Goal: Information Seeking & Learning: Learn about a topic

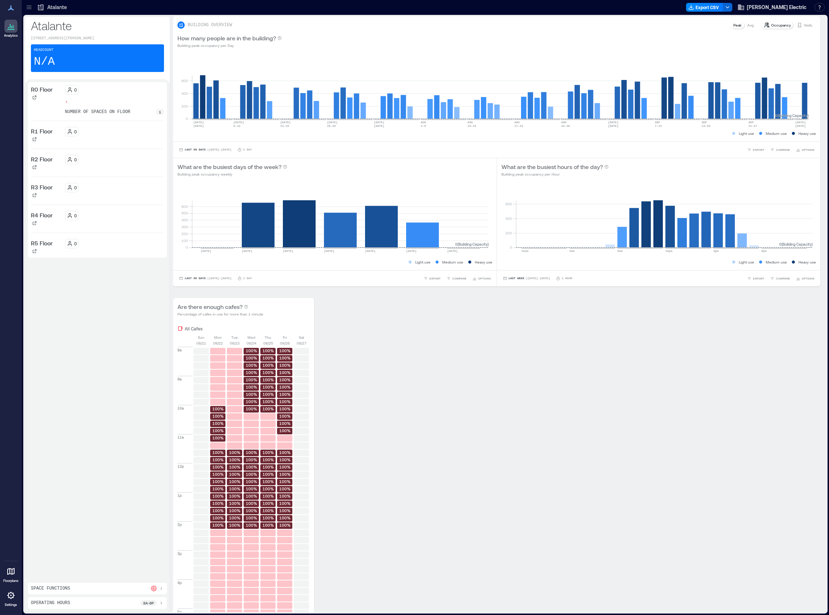
click at [31, 6] on icon at bounding box center [29, 5] width 5 height 1
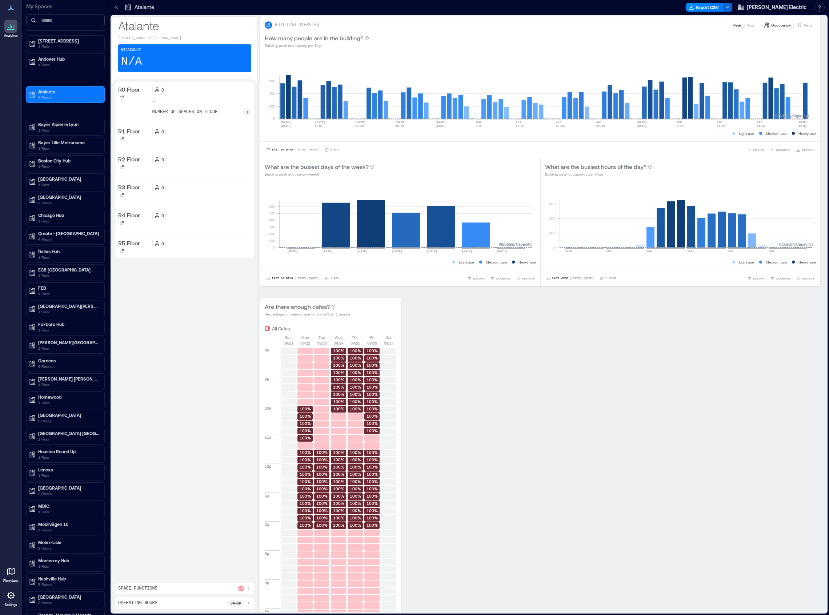
click at [54, 22] on input at bounding box center [65, 21] width 79 height 12
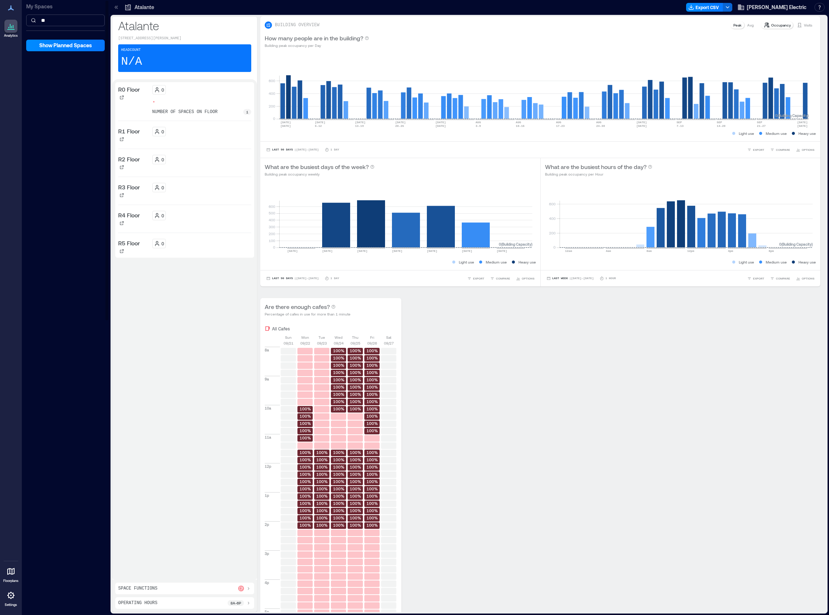
type input "*"
type input "***"
click at [55, 44] on p "3 Floors" at bounding box center [68, 47] width 61 height 6
click at [50, 66] on p "Penta Z1 Floor 1" at bounding box center [53, 67] width 32 height 6
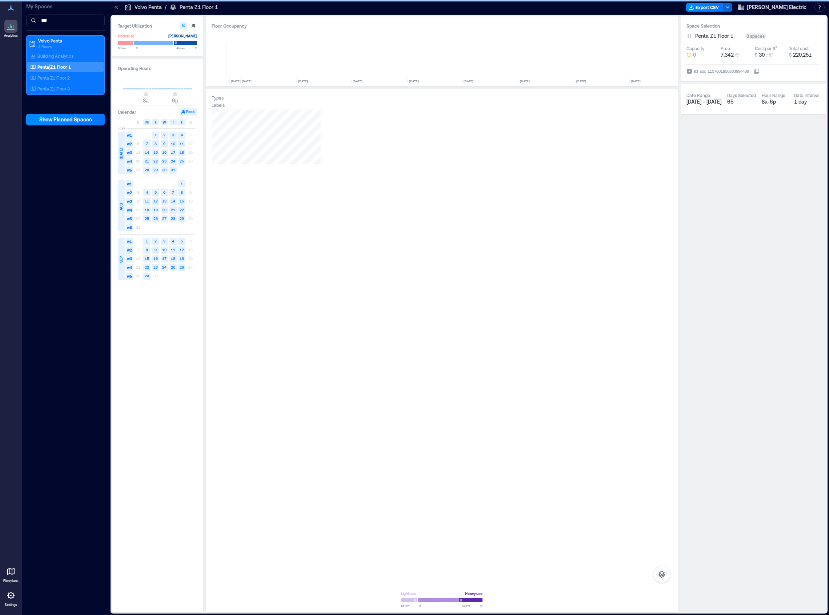
scroll to position [0, 1286]
click at [320, 308] on div at bounding box center [442, 346] width 460 height 475
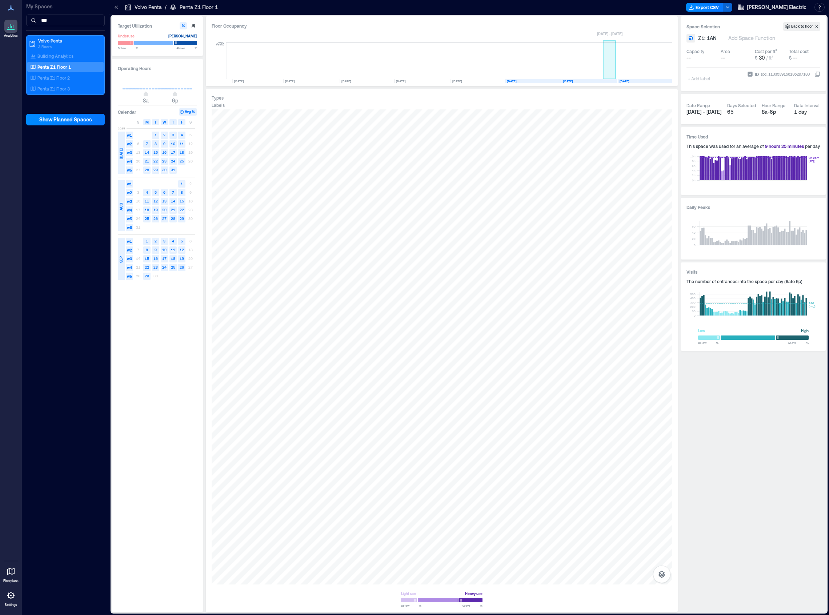
click at [603, 47] on rect at bounding box center [609, 61] width 13 height 36
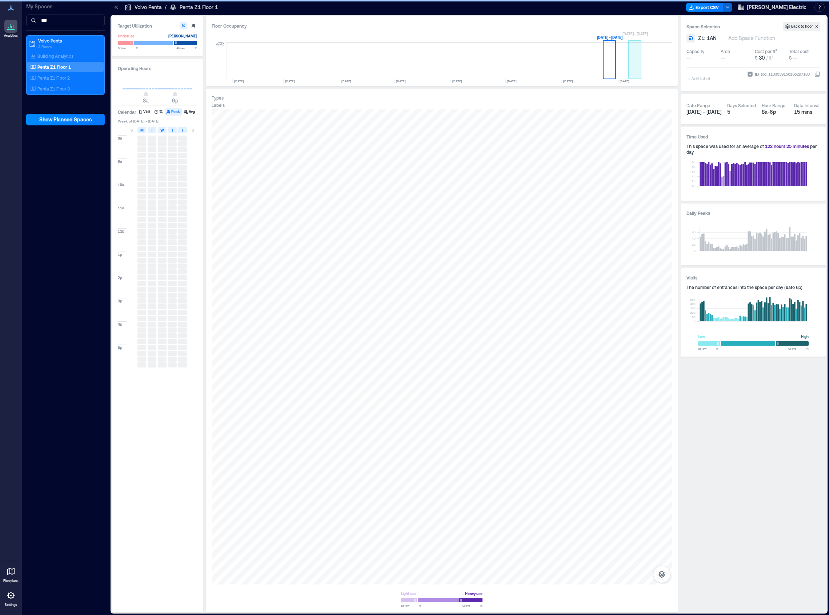
click at [635, 79] on rect at bounding box center [635, 61] width 13 height 36
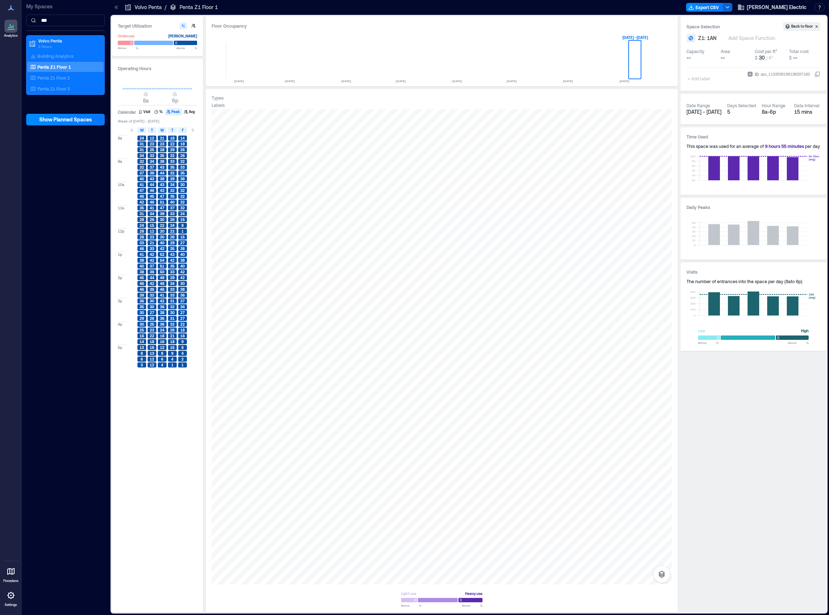
click at [768, 445] on div "Space Selection Back to floor Z1: 1AN Add Space Function Capacity -- Area -- Co…" at bounding box center [753, 314] width 145 height 596
click at [735, 452] on div "Space Selection Back to floor Z1: 1AN Add Space Function Capacity -- Area -- Co…" at bounding box center [753, 314] width 145 height 596
click at [638, 63] on rect at bounding box center [635, 61] width 13 height 36
click at [510, 32] on div "Floor Occupancy 0 FEB, 2023 MAR, 2023 APR, 2023 MAY, 2023 JUN, 2023 JUL, 2023 A…" at bounding box center [442, 51] width 472 height 70
click at [633, 60] on rect at bounding box center [635, 61] width 13 height 36
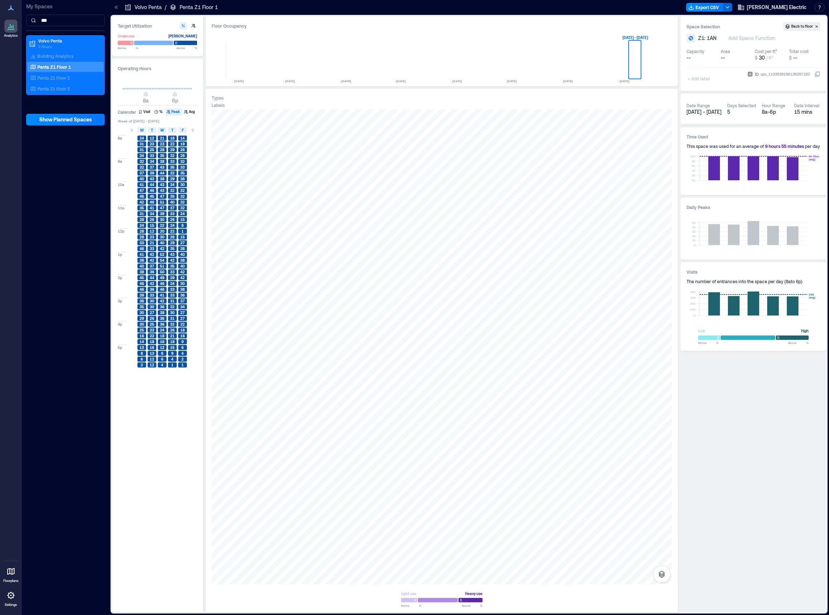
click at [151, 466] on div "8a 9a 10a 11a 12p 1p 2p 3p 4p 5p 24 31 31 34 32 32 37 40 41 47 46 42 35 31 28 2…" at bounding box center [160, 370] width 84 height 473
drag, startPoint x: 151, startPoint y: 466, endPoint x: 75, endPoint y: 256, distance: 222.6
click at [75, 256] on div "My Spaces *** Volvo Penta 3 Floors Building Analytics Penta Z1 Floor 1 Penta Z1…" at bounding box center [65, 307] width 87 height 615
click at [69, 119] on span "Show Planned Spaces" at bounding box center [65, 119] width 53 height 7
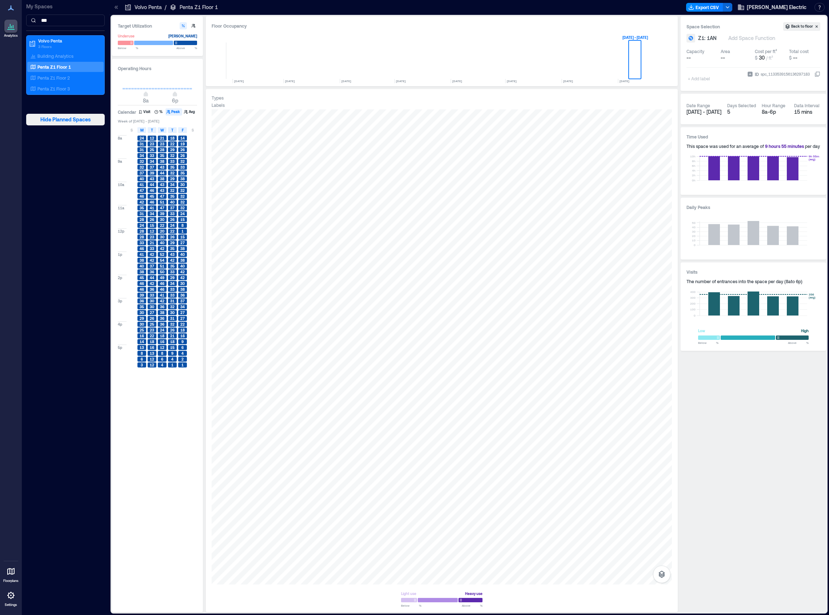
click at [69, 119] on span "Hide Planned Spaces" at bounding box center [65, 119] width 51 height 7
click at [68, 64] on p "Penta Z1 Floor 1" at bounding box center [53, 67] width 33 height 6
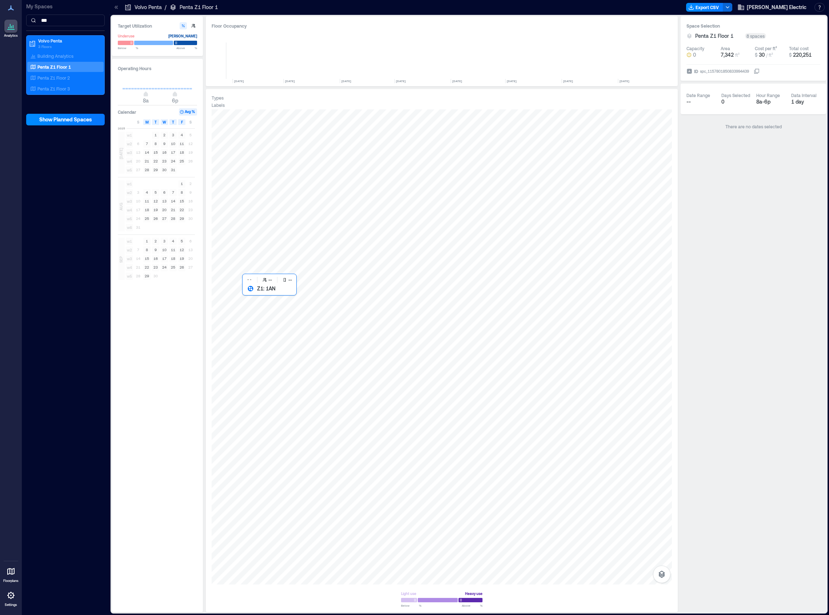
click at [313, 300] on div at bounding box center [442, 346] width 460 height 475
click at [51, 24] on input "***" at bounding box center [65, 21] width 79 height 12
click at [52, 64] on p "Penta Z1 Floor 1" at bounding box center [53, 67] width 33 height 6
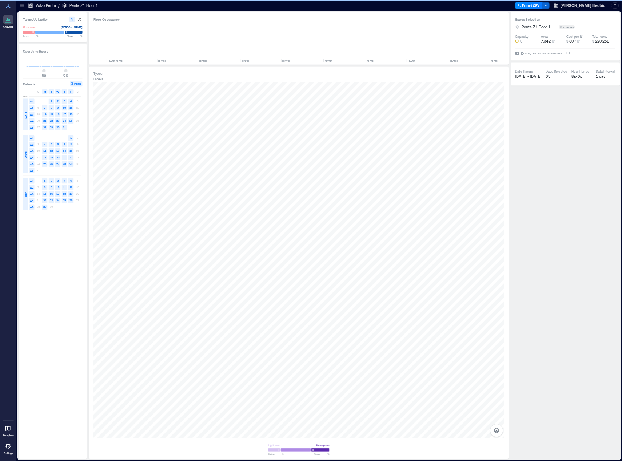
scroll to position [0, 1198]
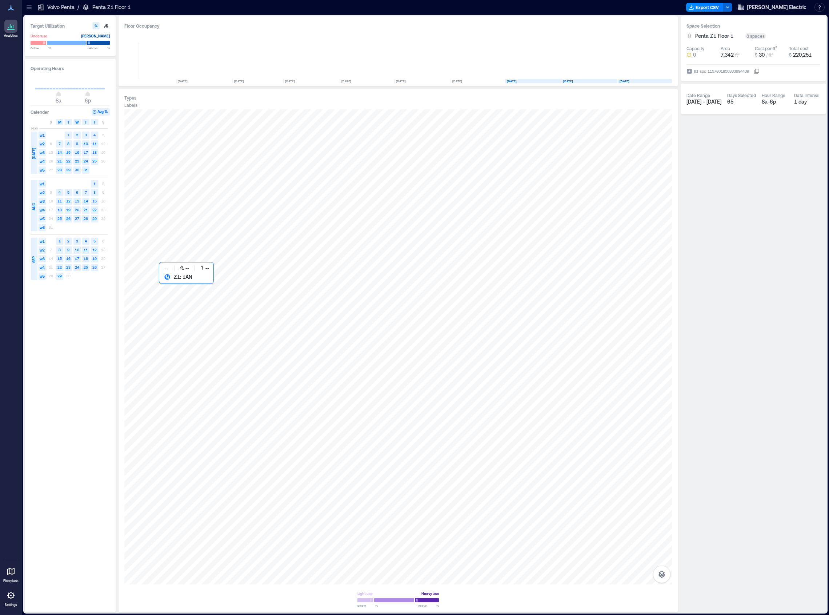
click at [243, 292] on div at bounding box center [398, 346] width 548 height 475
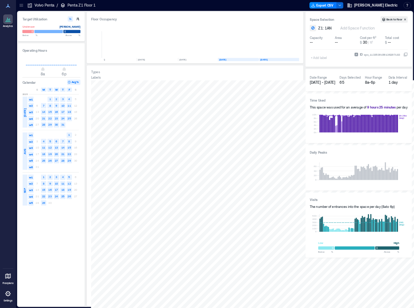
scroll to position [0, 1613]
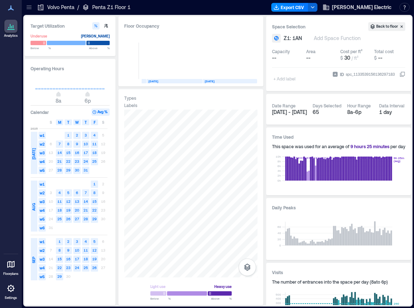
click at [292, 113] on span "[DATE] - [DATE]" at bounding box center [289, 112] width 35 height 6
click at [280, 107] on div "Date Range" at bounding box center [284, 106] width 24 height 6
click at [41, 267] on span "w4" at bounding box center [42, 267] width 7 height 7
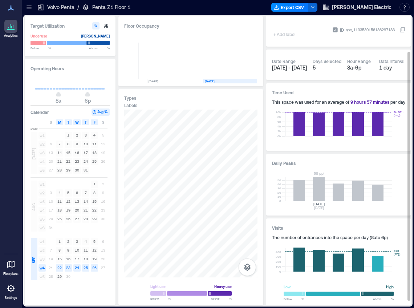
scroll to position [46, 0]
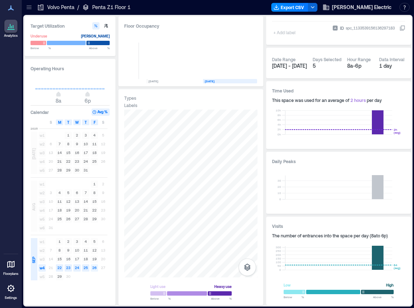
click at [95, 267] on text "26" at bounding box center [94, 267] width 4 height 4
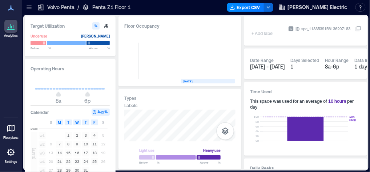
scroll to position [45, 0]
